Goal: Information Seeking & Learning: Learn about a topic

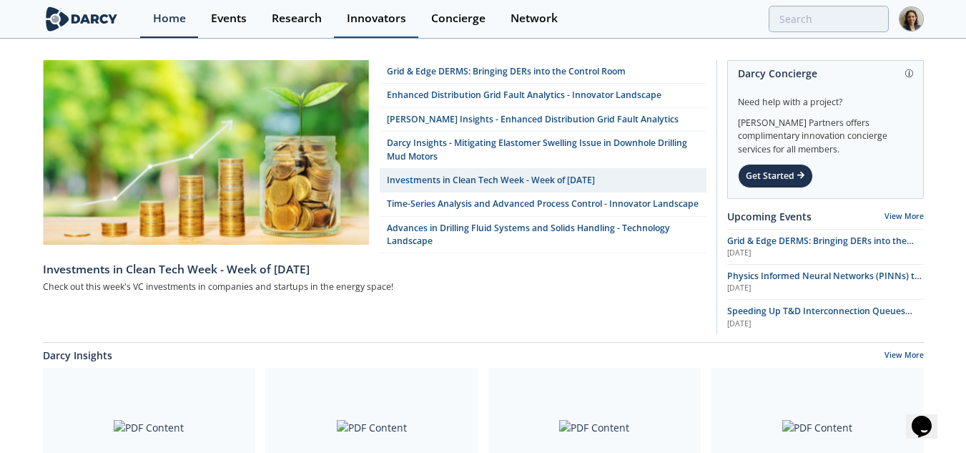
click at [373, 24] on div "Innovators" at bounding box center [376, 18] width 59 height 11
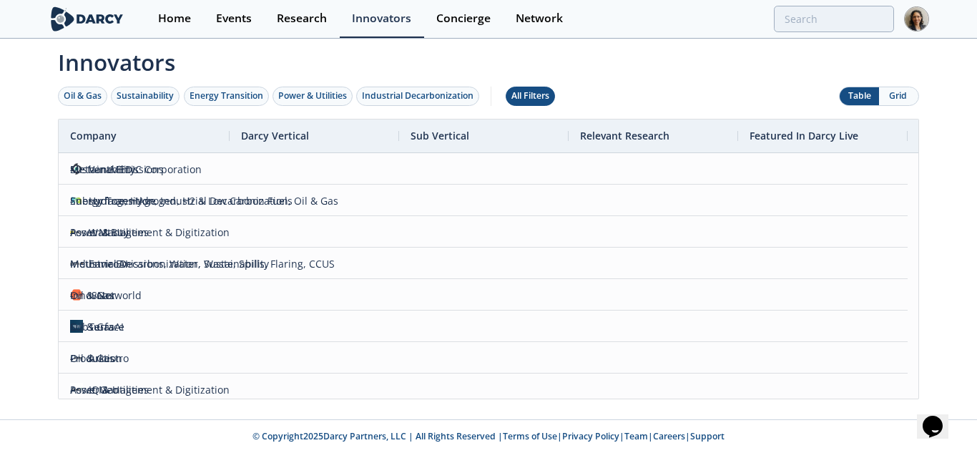
click at [549, 94] on div "All Filters" at bounding box center [530, 95] width 38 height 13
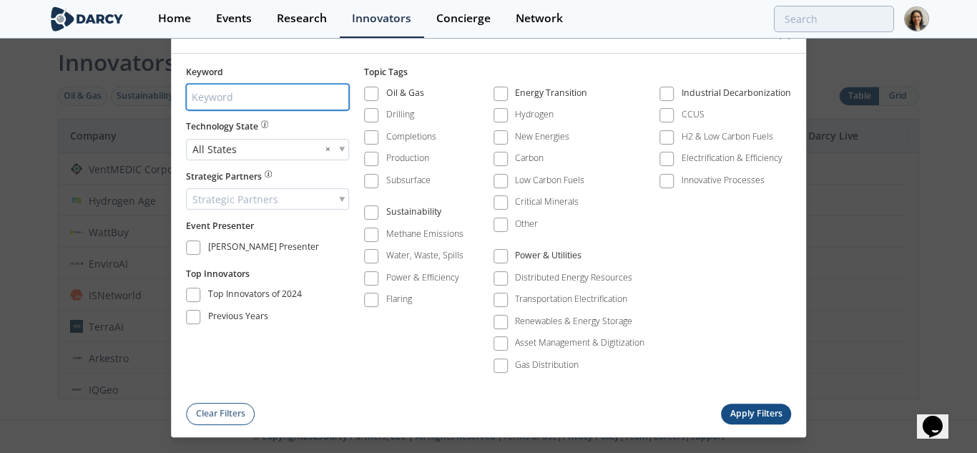
click at [283, 102] on input "search" at bounding box center [267, 97] width 163 height 26
type input "geologic hydrogen"
click at [758, 417] on button "Apply Filters" at bounding box center [756, 413] width 70 height 21
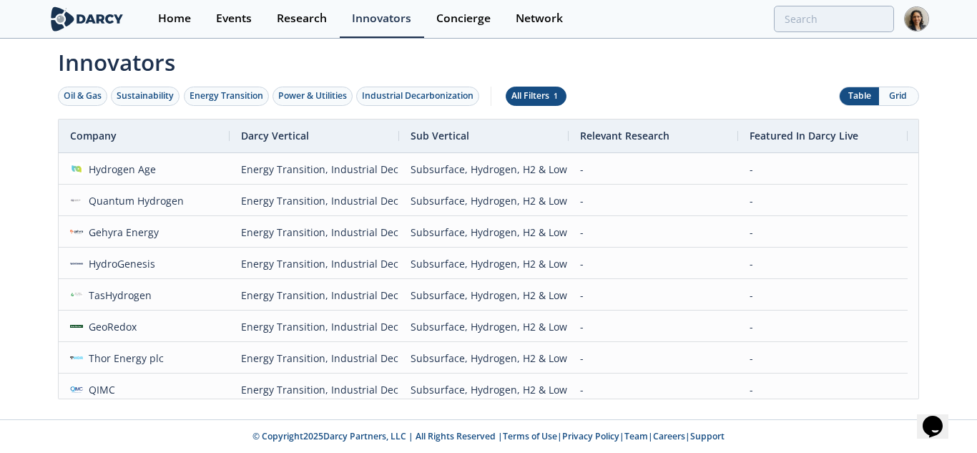
click at [548, 106] on button "All Filters 1" at bounding box center [536, 96] width 61 height 19
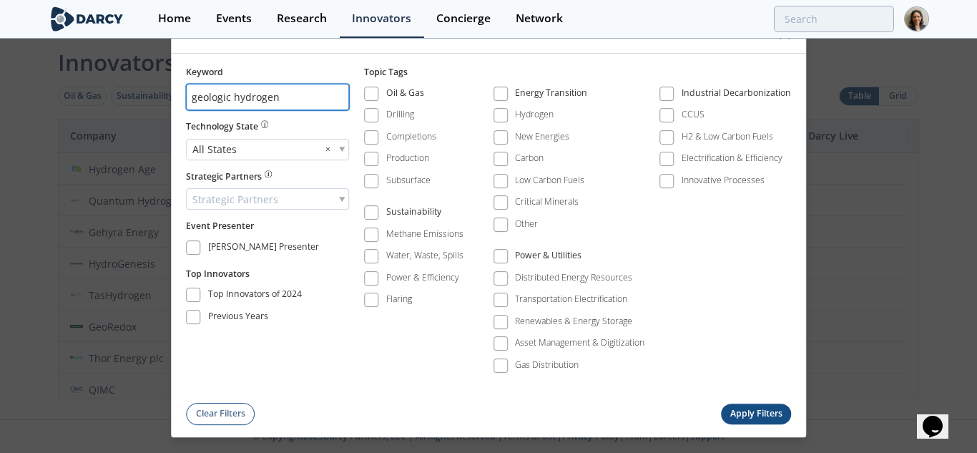
click at [220, 95] on input "geologic hydrogen" at bounding box center [267, 97] width 163 height 26
type input "hydrogen"
drag, startPoint x: 361, startPoint y: 182, endPoint x: 373, endPoint y: 182, distance: 11.4
click at [373, 182] on div "Keyword hydrogen Technology State All States × Strategic Partners Strategic Par…" at bounding box center [488, 227] width 605 height 322
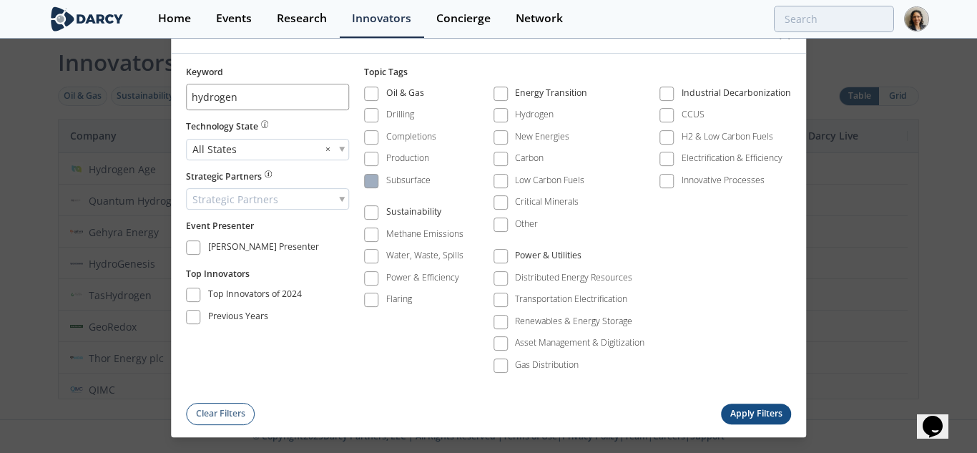
click at [373, 182] on span at bounding box center [371, 181] width 10 height 10
click at [772, 402] on div "Keyword hydrogen Technology State All States × Strategic Partners Strategic Par…" at bounding box center [488, 239] width 635 height 371
click at [771, 416] on button "Apply Filters" at bounding box center [756, 413] width 70 height 21
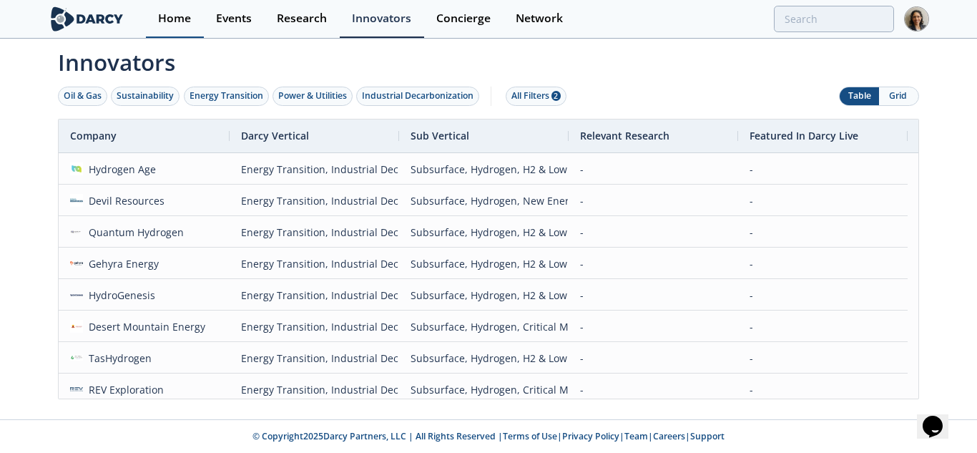
click at [158, 9] on link "Home" at bounding box center [175, 19] width 58 height 38
